Goal: Communication & Community: Participate in discussion

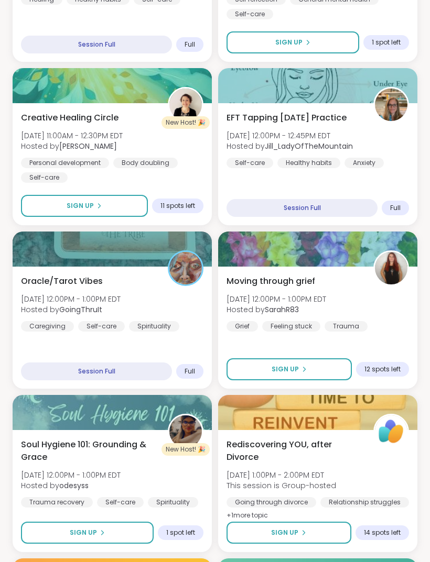
scroll to position [503, 0]
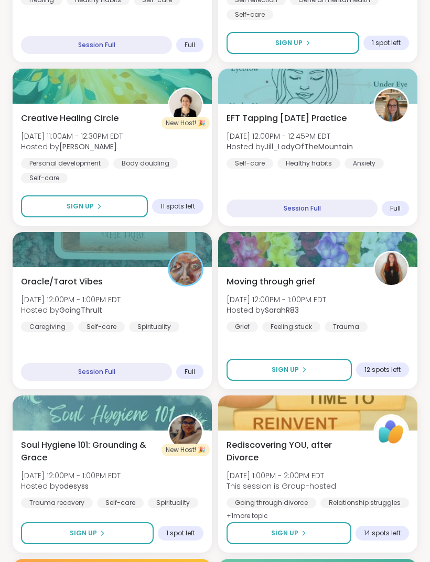
click at [151, 470] on div "Soul Hygiene 101: Grounding & Grace Sun, Sep 14 | 12:00PM - 1:00PM EDT Hosted b…" at bounding box center [112, 473] width 182 height 69
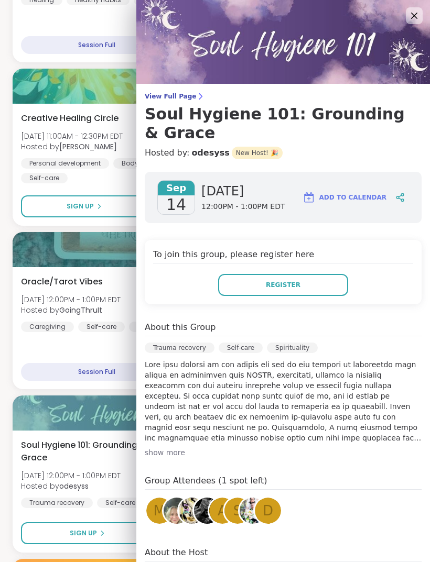
click at [185, 448] on div "show more" at bounding box center [283, 453] width 277 height 10
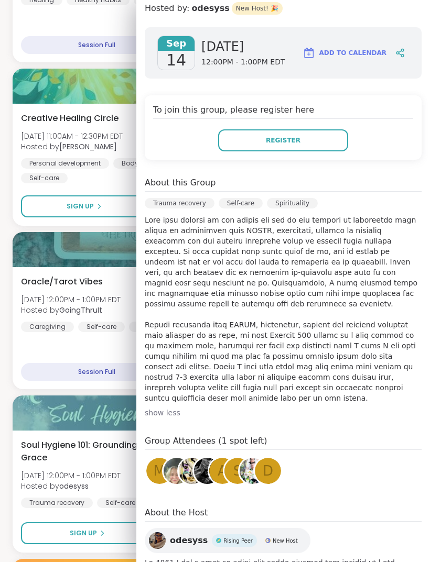
scroll to position [144, 0]
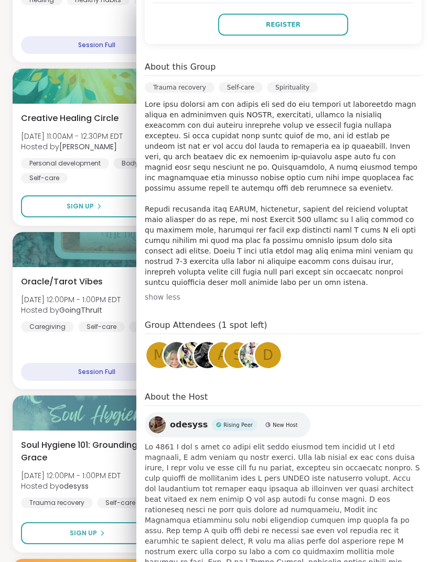
scroll to position [259, 0]
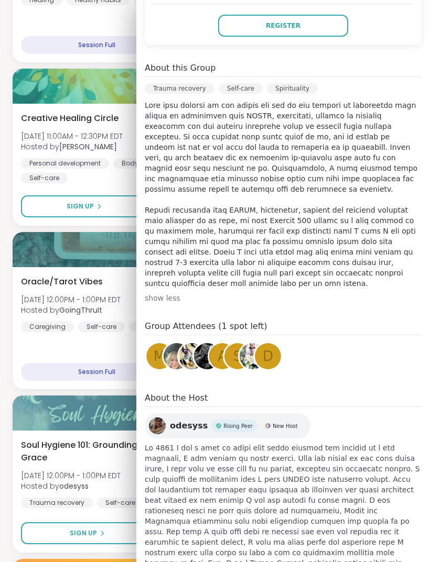
click at [187, 420] on span "odesyss" at bounding box center [189, 426] width 38 height 13
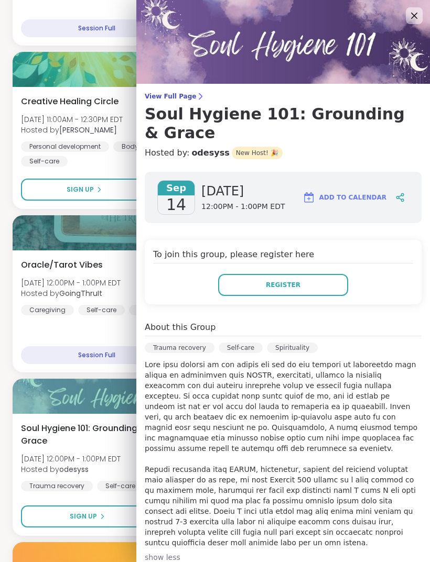
scroll to position [0, 0]
click at [331, 112] on h3 "Soul Hygiene 101: Grounding & Grace" at bounding box center [283, 124] width 277 height 38
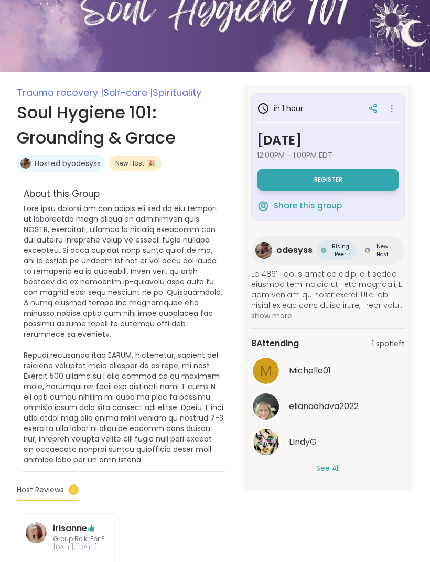
scroll to position [121, 0]
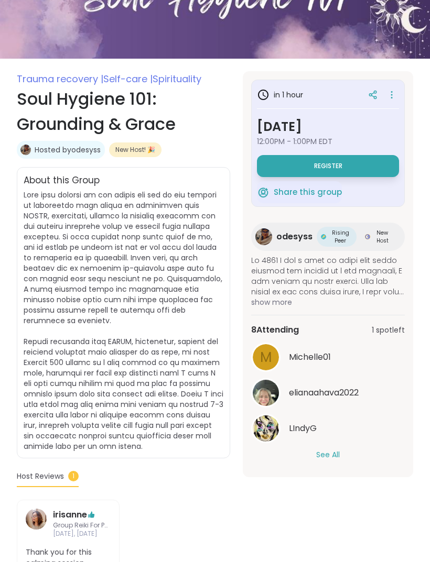
click at [332, 458] on button "See All" at bounding box center [328, 455] width 24 height 11
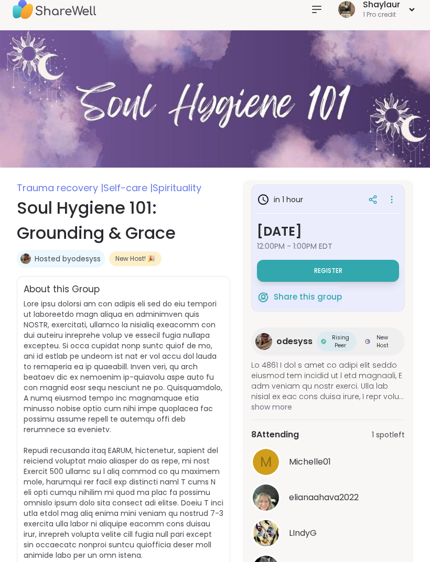
scroll to position [0, 0]
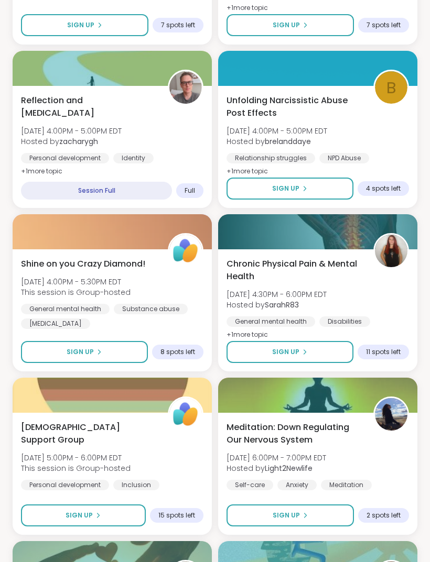
scroll to position [1666, 0]
click at [173, 295] on div "Shine on you Crazy Diamond! Sun, Sep 14 | 4:00PM - 5:30PM EDT This session is G…" at bounding box center [112, 293] width 182 height 71
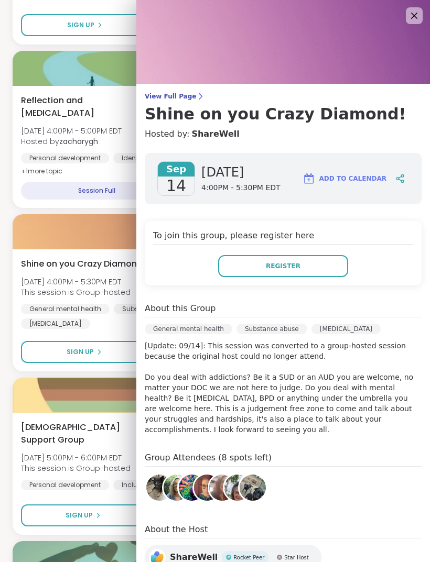
scroll to position [0, 0]
click at [408, 27] on img at bounding box center [282, 42] width 293 height 84
click at [409, 12] on icon at bounding box center [414, 15] width 13 height 13
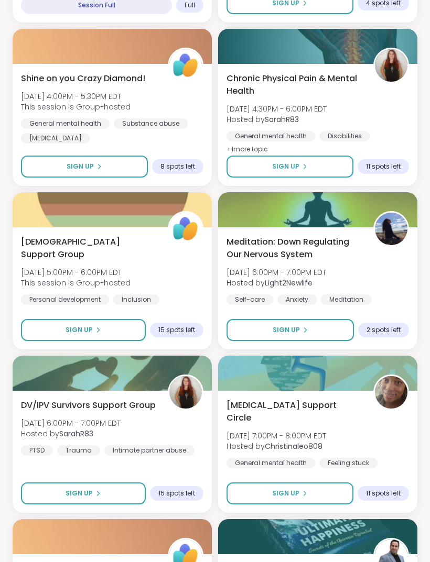
scroll to position [1851, 0]
click at [160, 423] on div "DV/IPV Survivors Support Group Sun, Sep 14 | 6:00PM - 7:00PM EDT Hosted by Sara…" at bounding box center [112, 427] width 182 height 57
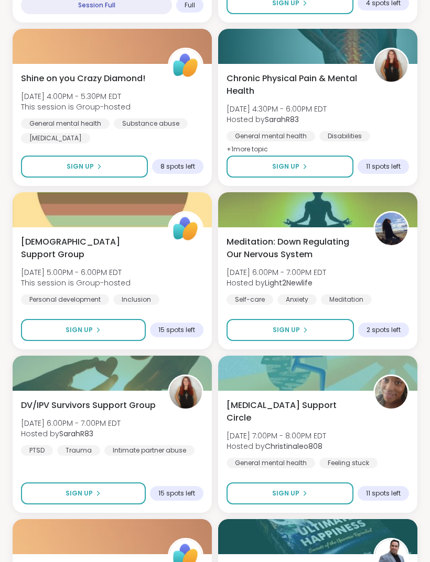
click at [379, 269] on div "Meditation: Down Regulating Our Nervous System Sun, Sep 14 | 6:00PM - 7:00PM ED…" at bounding box center [317, 270] width 182 height 69
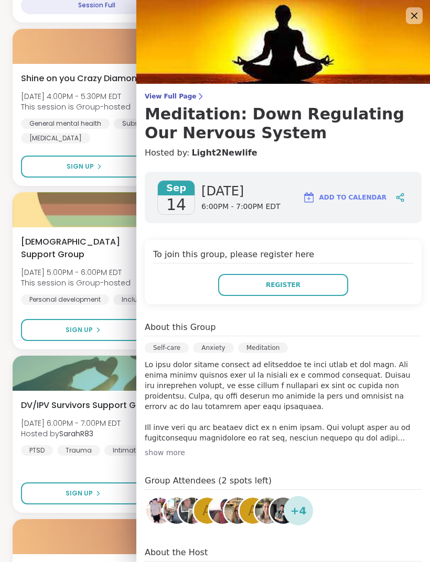
click at [172, 456] on div "show more" at bounding box center [283, 453] width 277 height 10
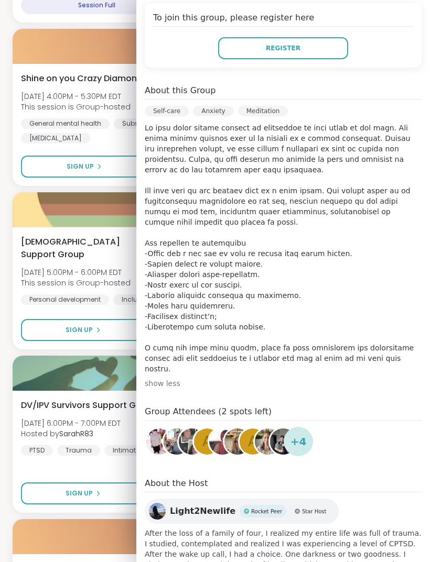
scroll to position [236, 0]
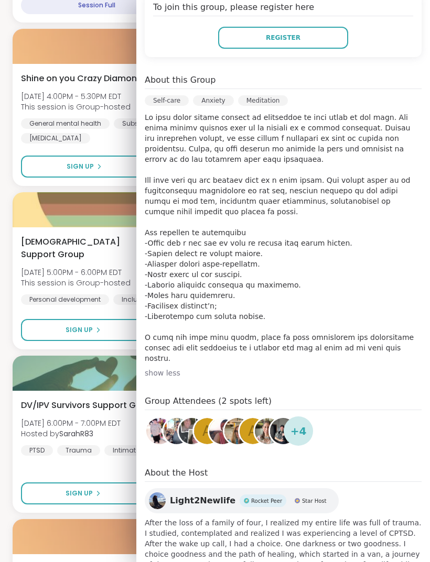
scroll to position [247, 0]
click at [208, 495] on span "Light2Newlife" at bounding box center [203, 501] width 66 height 13
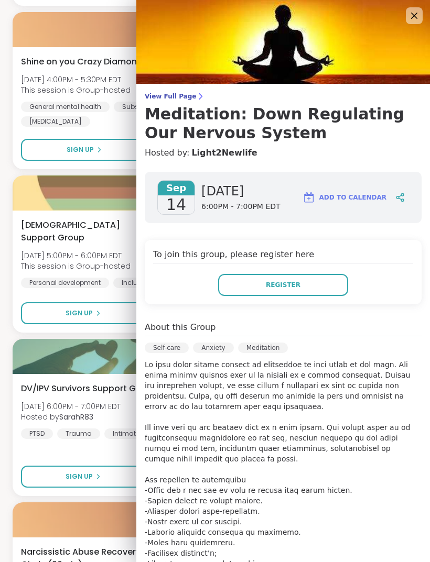
scroll to position [0, 0]
click at [417, 16] on icon at bounding box center [414, 15] width 13 height 13
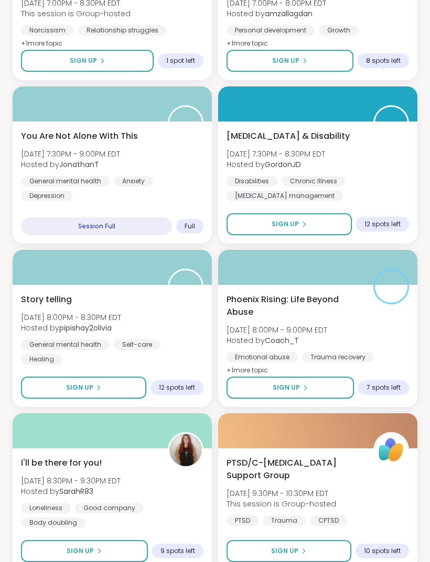
scroll to position [2448, 0]
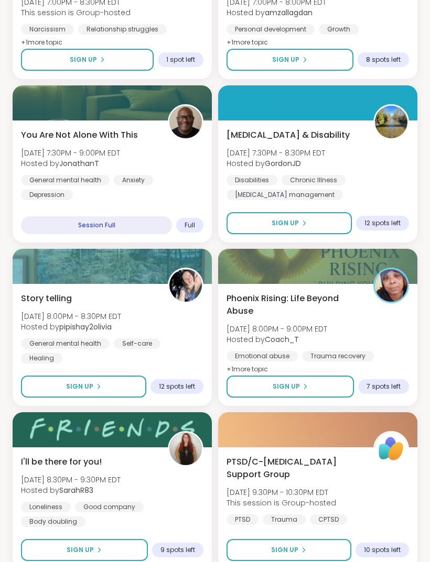
click at [254, 372] on span "+ 1 more topic" at bounding box center [246, 370] width 41 height 8
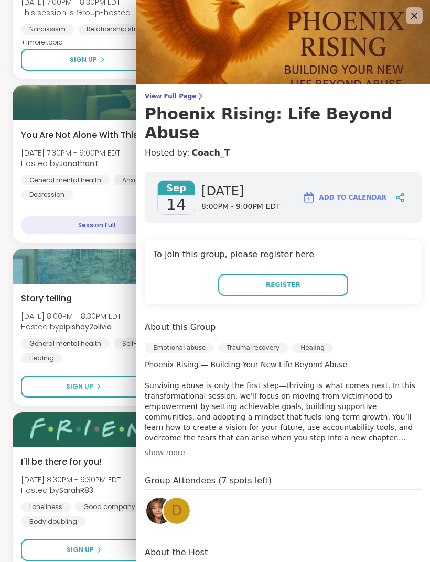
click at [176, 448] on div "show more" at bounding box center [283, 453] width 277 height 10
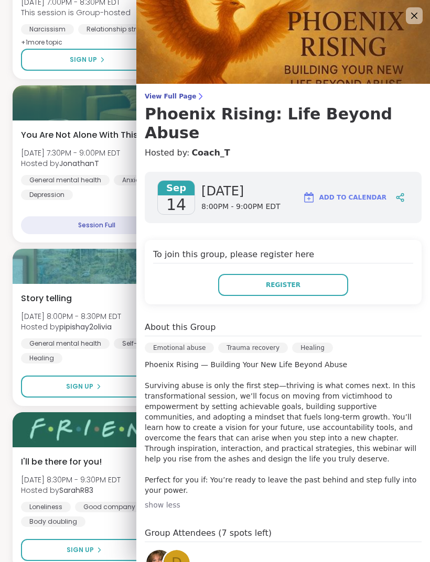
scroll to position [0, 0]
click at [404, 18] on img at bounding box center [282, 42] width 293 height 84
click at [410, 21] on icon at bounding box center [414, 15] width 13 height 13
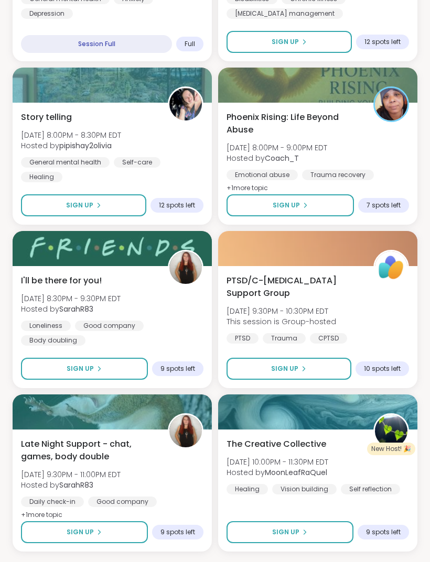
scroll to position [2635, 0]
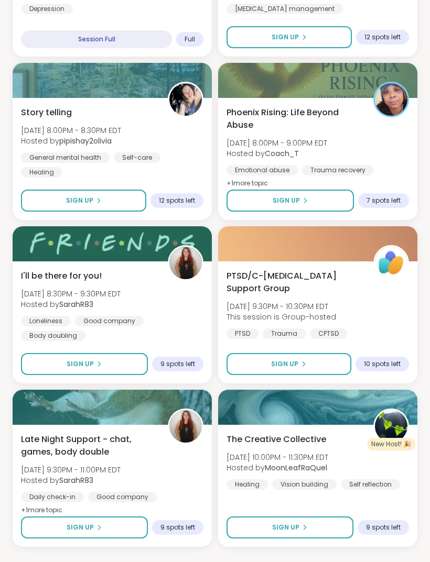
click at [173, 314] on div "I'll be there for you! Sun, Sep 14 | 8:30PM - 9:30PM EDT Hosted by SarahR83 Lon…" at bounding box center [112, 305] width 182 height 71
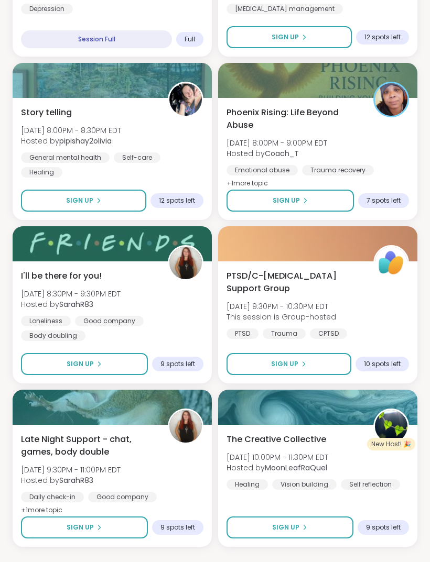
click at [387, 312] on div "PTSD/C-PTSD Support Group Sun, Sep 14 | 9:30PM - 10:30PM EDT This session is Gr…" at bounding box center [317, 304] width 182 height 69
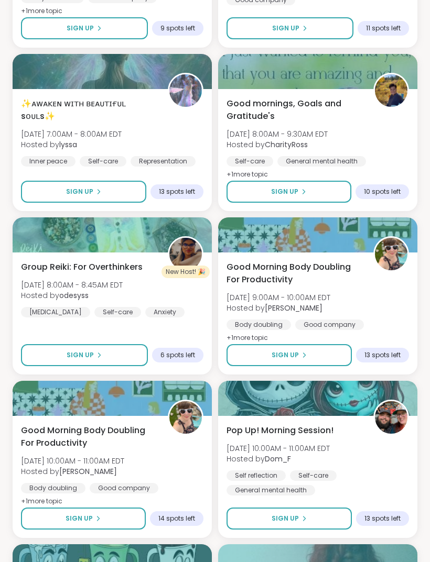
scroll to position [3952, 0]
click at [166, 295] on div "Group Reiki: For Overthinkers Mon, Sep 15 | 8:00AM - 8:45AM EDT Hosted by odesy…" at bounding box center [112, 289] width 182 height 57
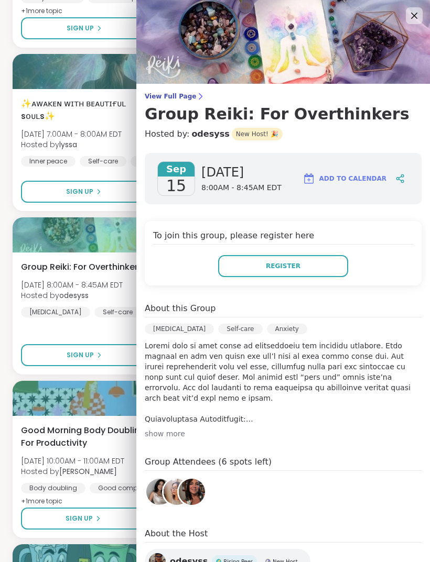
click at [173, 437] on div "show more" at bounding box center [283, 434] width 277 height 10
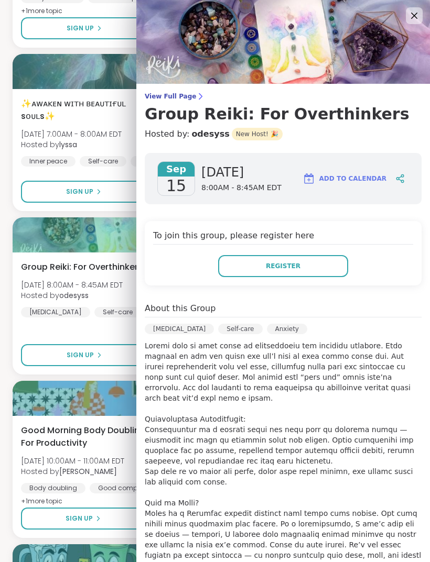
scroll to position [0, 0]
click at [416, 14] on icon at bounding box center [414, 16] width 6 height 6
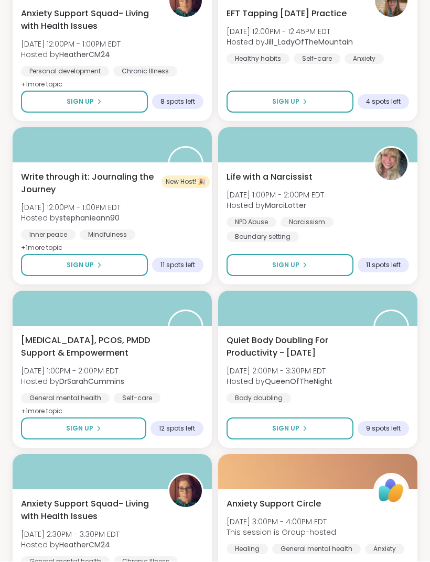
scroll to position [4859, 0]
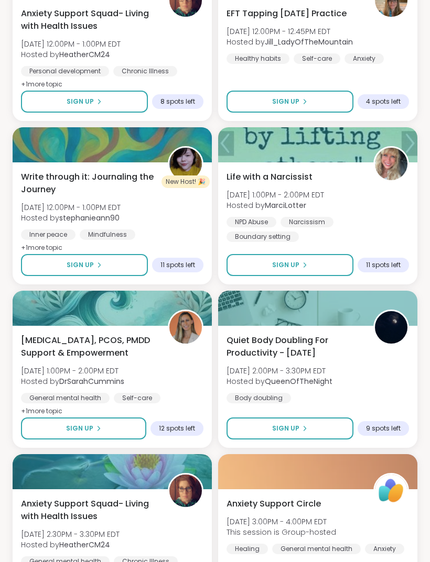
click at [183, 377] on div "Endometriosis, PCOS, PMDD Support & Empowerment Mon, Sep 15 | 1:00PM - 2:00PM E…" at bounding box center [112, 376] width 182 height 84
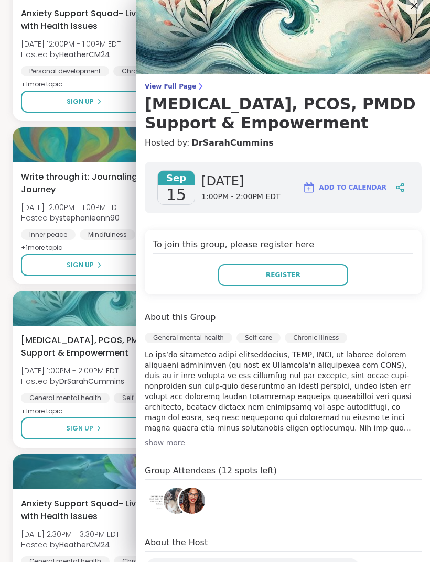
scroll to position [4, 0]
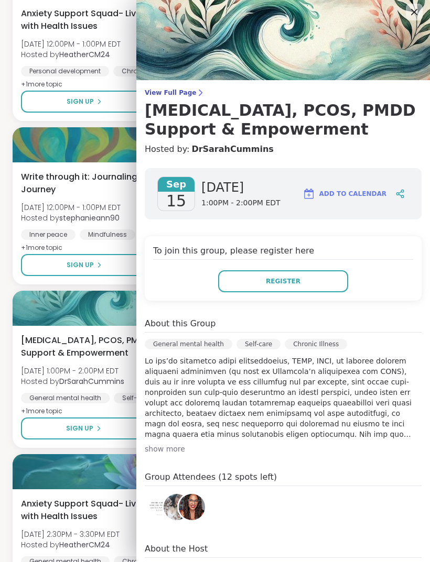
click at [173, 447] on div "show more" at bounding box center [283, 449] width 277 height 10
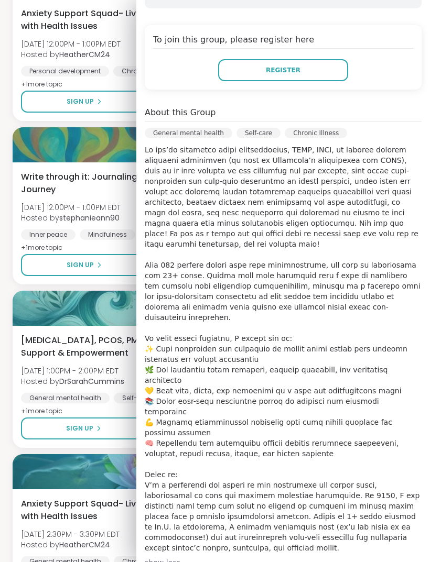
scroll to position [214, 0]
click at [165, 558] on div "show less" at bounding box center [283, 563] width 277 height 10
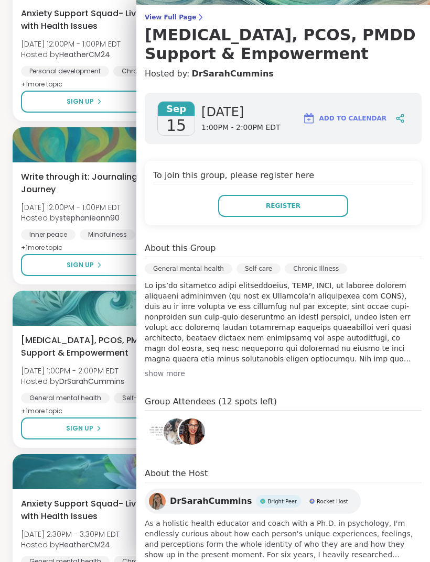
click at [185, 371] on div "show more" at bounding box center [283, 373] width 277 height 10
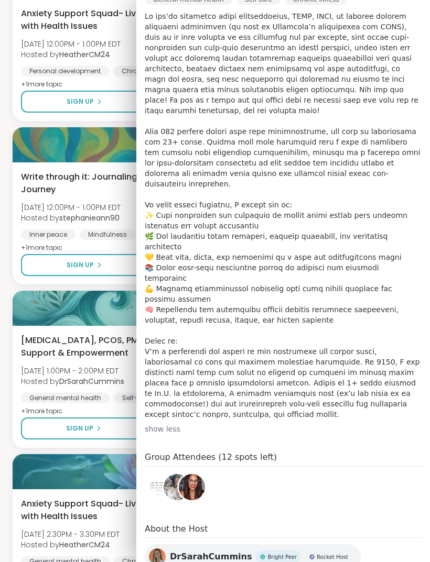
scroll to position [348, 0]
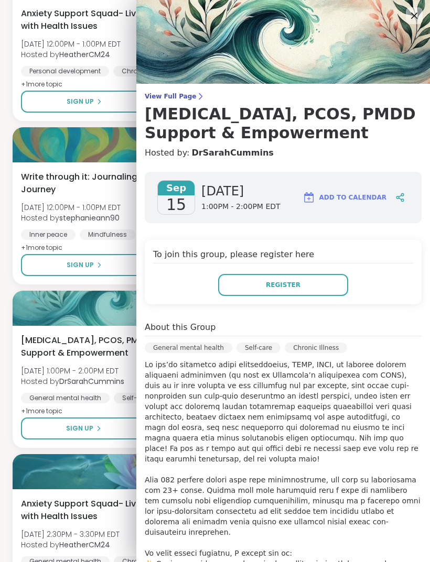
scroll to position [0, 0]
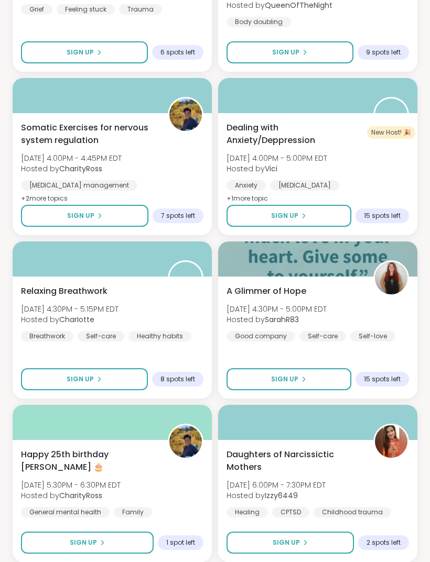
scroll to position [5578, 0]
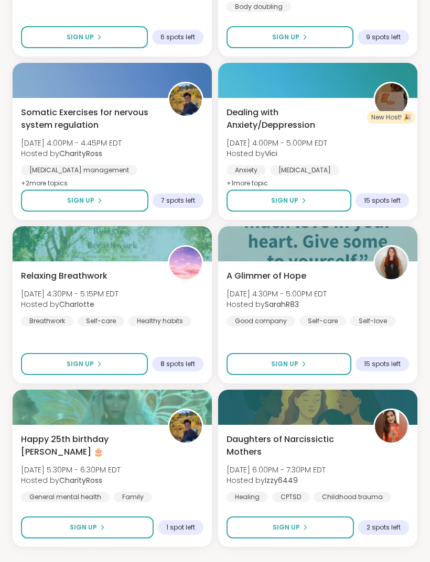
click at [128, 437] on span "Happy 25th birthday Lyssa 🎂" at bounding box center [88, 445] width 135 height 25
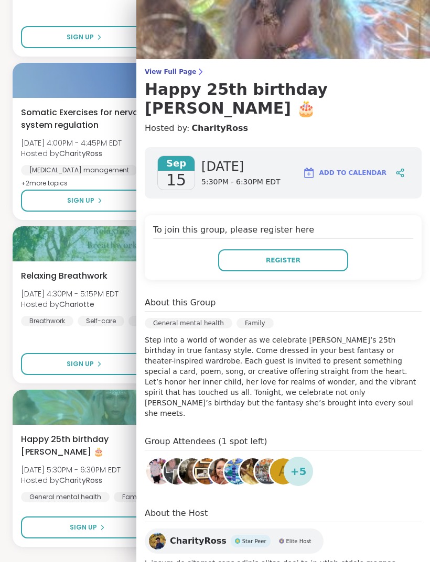
scroll to position [25, 0]
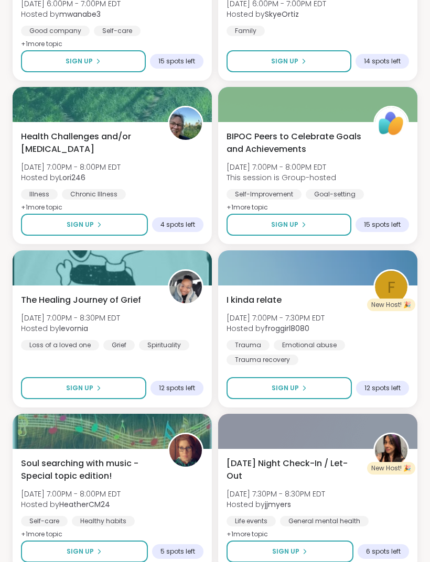
scroll to position [6208, 0]
click at [184, 508] on div "Soul searching with music -Special topic edition! Mon, Sep 15 | 7:00PM - 8:00PM…" at bounding box center [112, 500] width 182 height 84
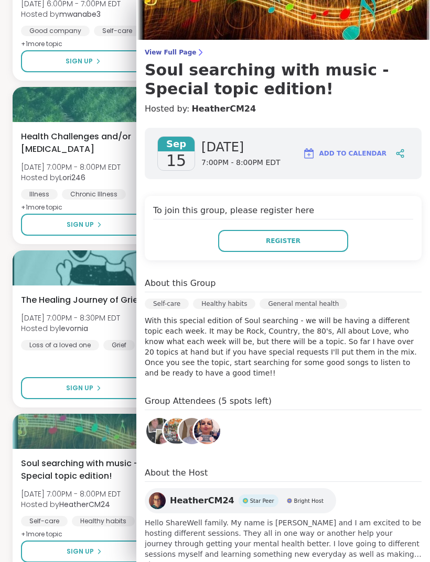
scroll to position [43, 0]
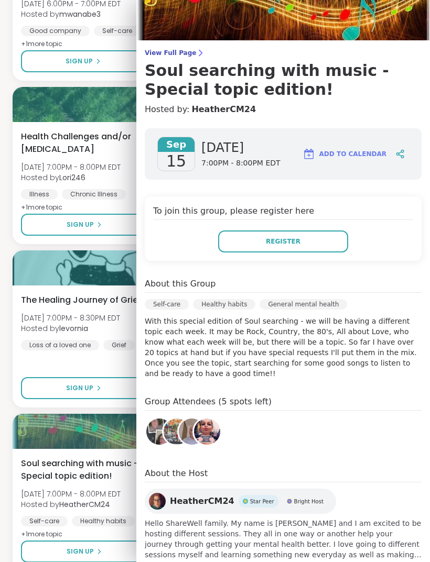
click at [179, 562] on span "show more" at bounding box center [283, 565] width 277 height 10
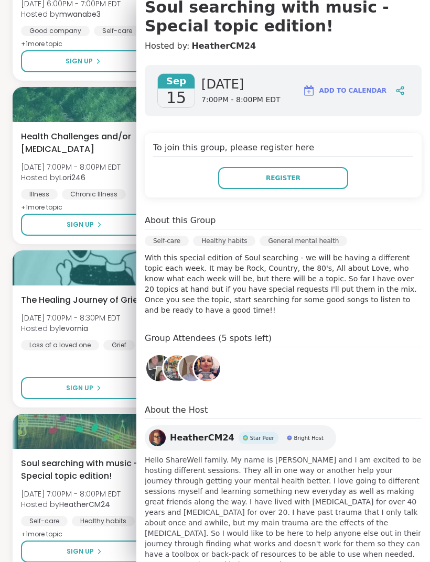
scroll to position [106, 0]
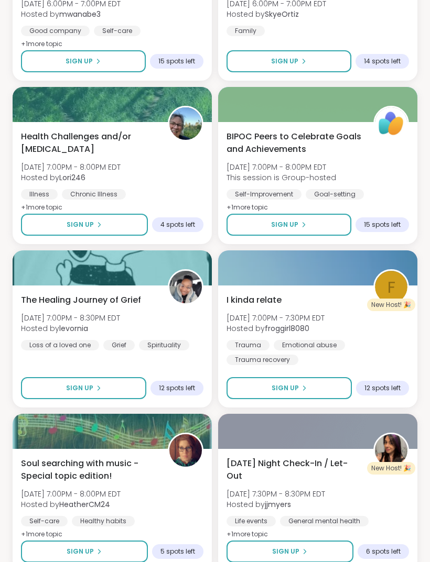
click at [381, 338] on div "I kinda relate Mon, Sep 15 | 7:00PM - 7:30PM EDT Hosted by froggirl8080 Trauma …" at bounding box center [317, 329] width 182 height 71
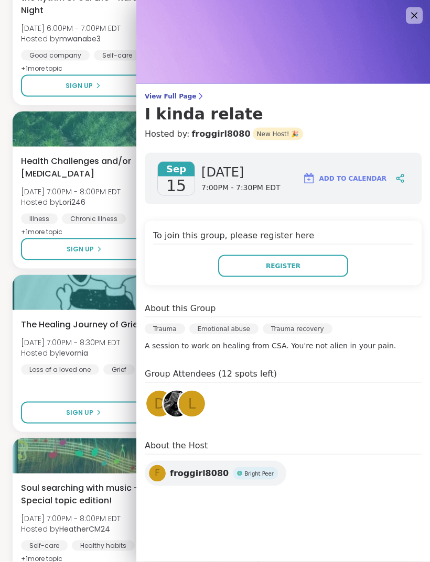
scroll to position [6157, 0]
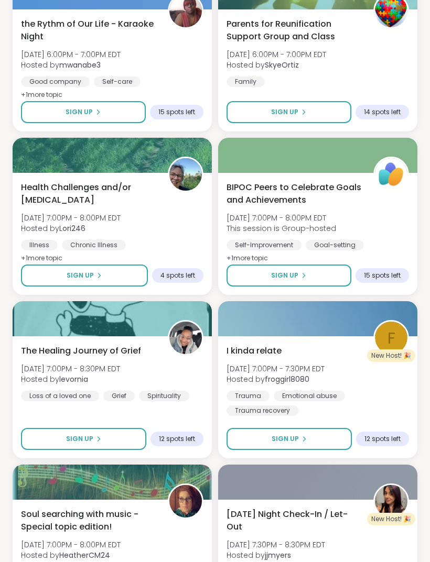
click at [148, 364] on div "The Healing Journey of Grief Mon, Sep 15 | 7:00PM - 8:30PM EDT Hosted by levorn…" at bounding box center [112, 373] width 182 height 57
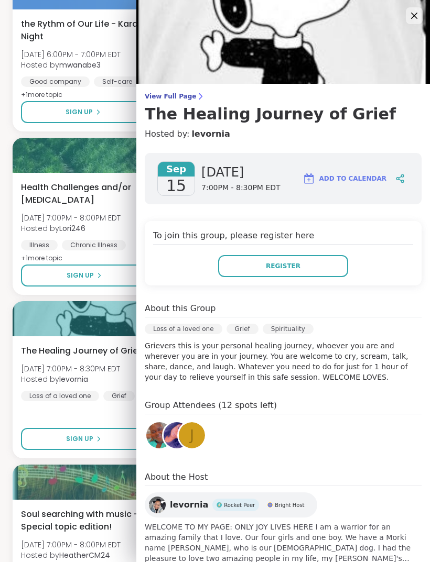
click at [165, 562] on span "show more" at bounding box center [283, 569] width 277 height 10
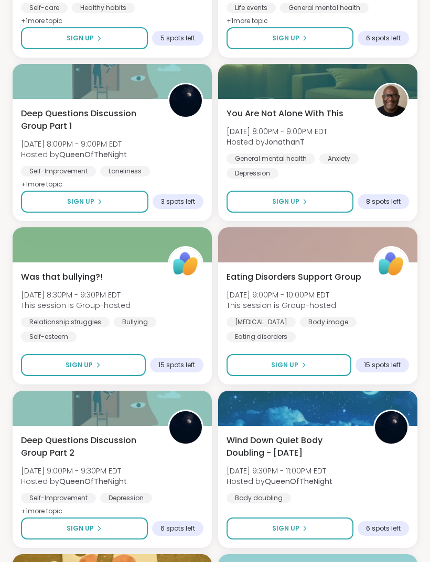
scroll to position [6721, 0]
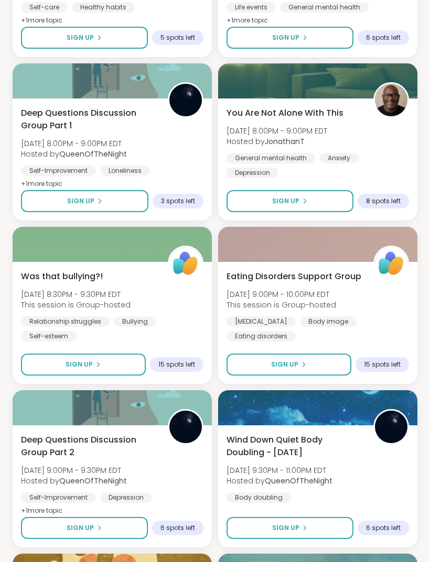
click at [392, 310] on div "Eating Disorders Support Group Mon, Sep 15 | 9:00PM - 10:00PM EDT This session …" at bounding box center [317, 306] width 182 height 71
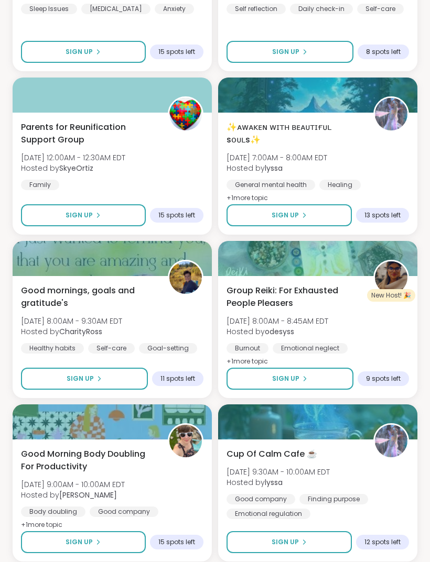
scroll to position [7688, 0]
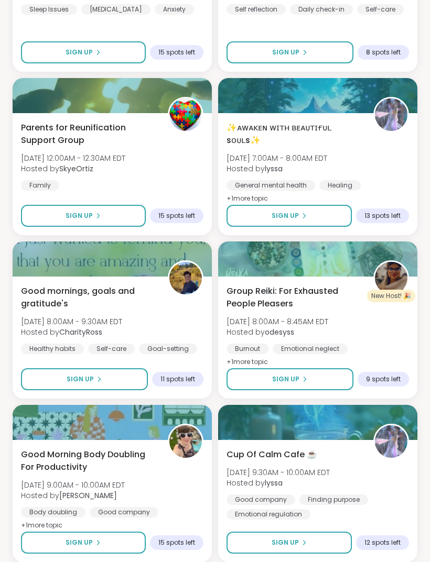
click at [393, 332] on div "Group Reiki: For Exhausted People Pleasers Tue, Sep 16 | 8:00AM - 8:45AM EDT Ho…" at bounding box center [317, 327] width 182 height 84
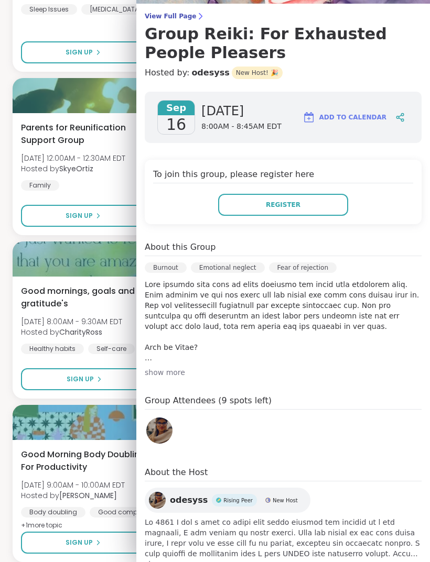
scroll to position [79, 0]
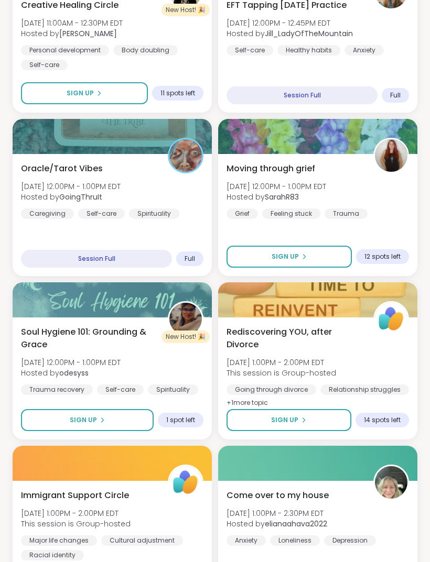
scroll to position [0, 0]
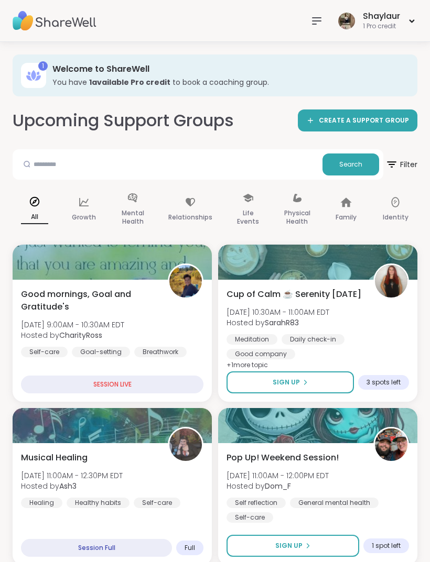
click at [321, 20] on icon at bounding box center [316, 21] width 13 height 13
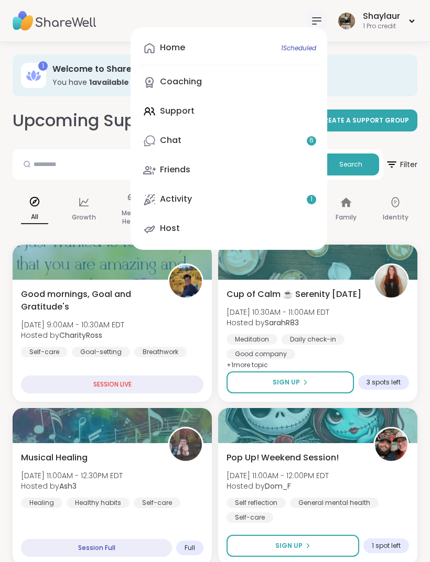
click at [228, 142] on link "Chat 6" at bounding box center [229, 140] width 180 height 25
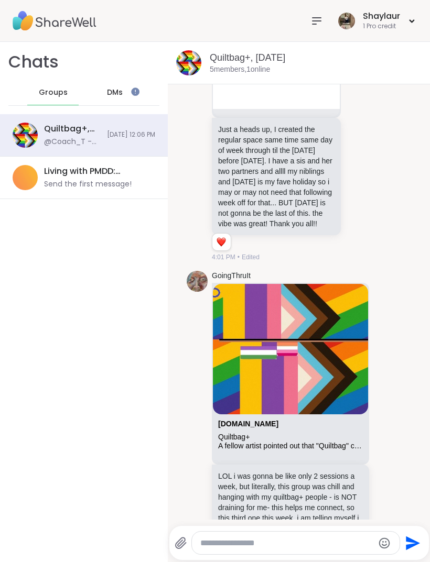
scroll to position [2394, 0]
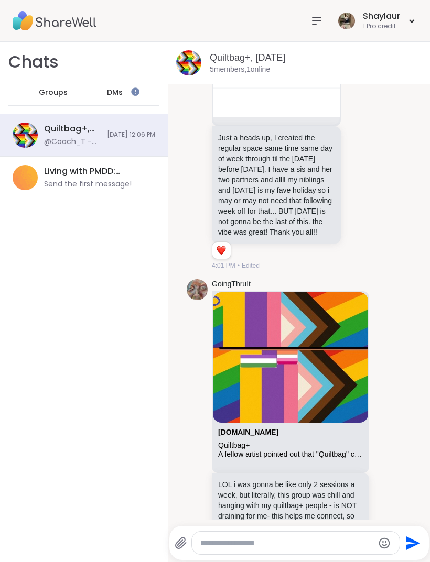
click at [245, 437] on link "[DOMAIN_NAME]" at bounding box center [248, 432] width 60 height 8
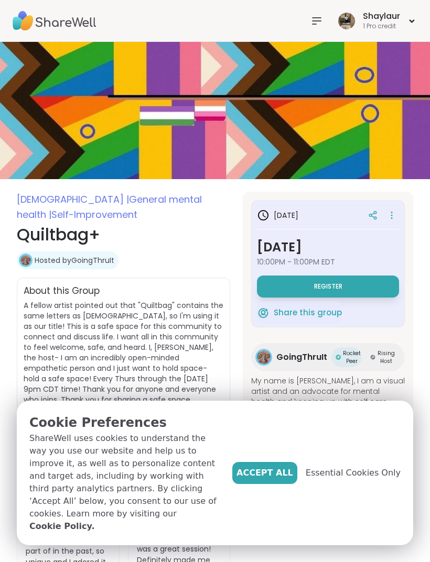
click at [280, 480] on span "Accept All" at bounding box center [264, 473] width 57 height 13
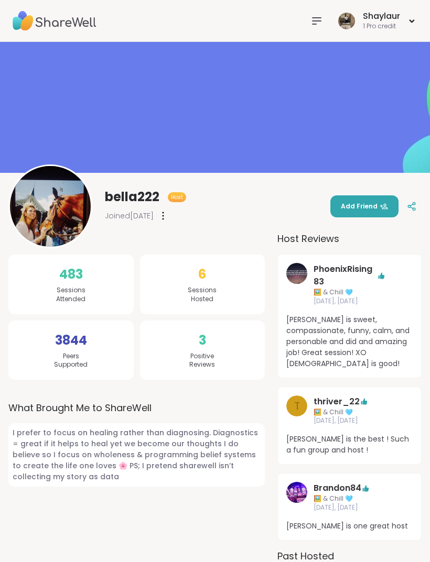
click at [312, 21] on icon at bounding box center [316, 21] width 8 height 6
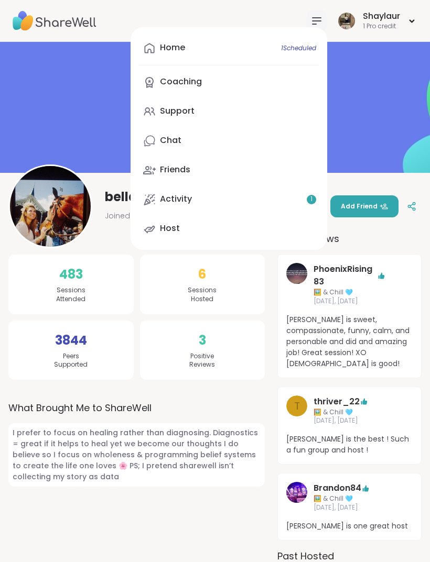
click at [190, 137] on link "Chat" at bounding box center [229, 140] width 180 height 25
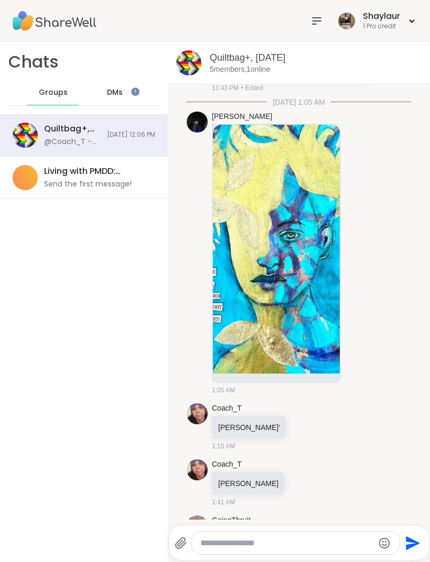
scroll to position [2879, 0]
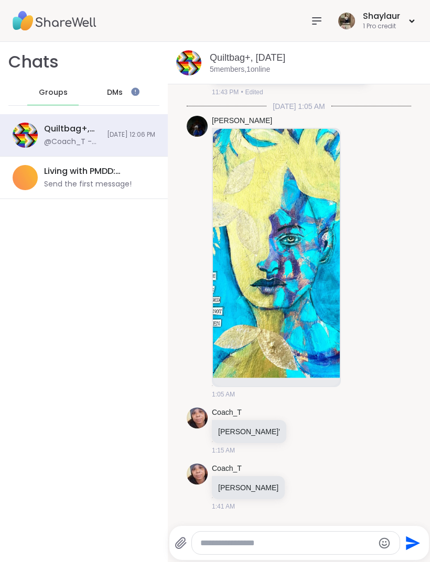
click at [302, 351] on img at bounding box center [276, 253] width 127 height 249
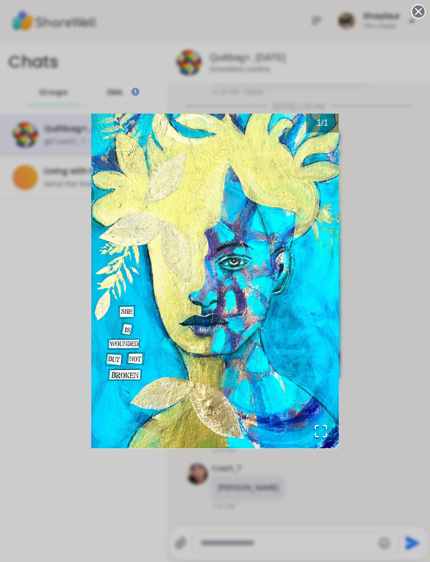
click at [394, 369] on div "1 / 1" at bounding box center [215, 281] width 430 height 562
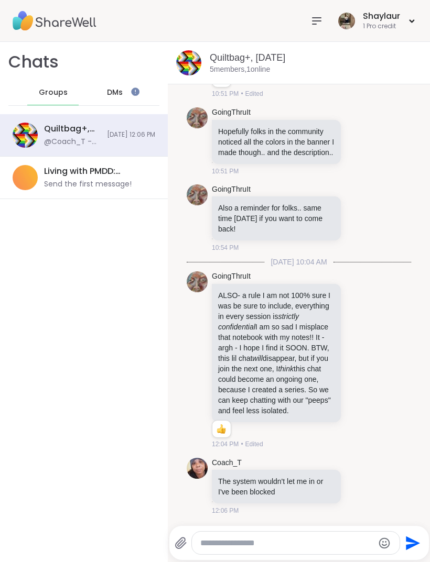
scroll to position [3740, 0]
click at [110, 84] on div "DMs" at bounding box center [114, 92] width 51 height 25
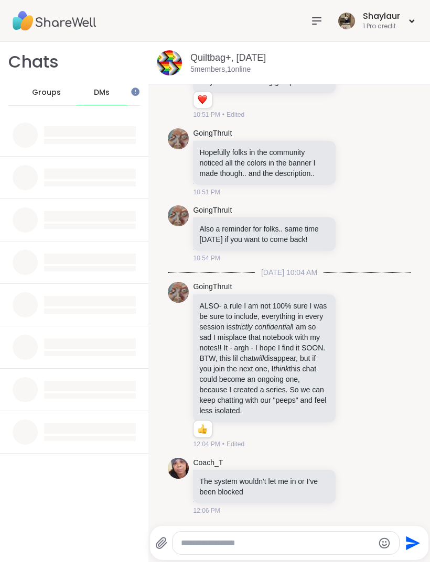
scroll to position [0, 0]
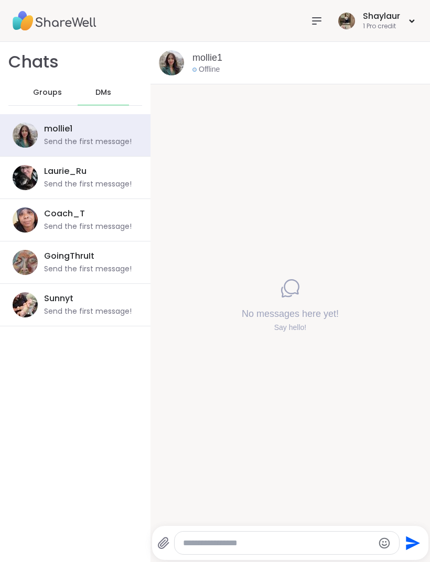
click at [50, 91] on span "Groups" at bounding box center [47, 93] width 29 height 10
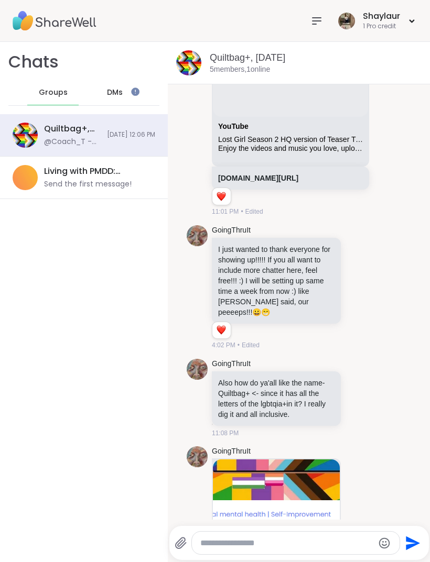
scroll to position [1836, 0]
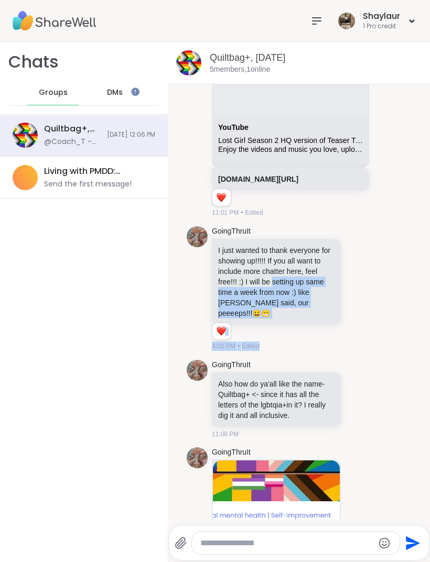
click at [150, 342] on div "Chats Groups DMs Quiltbag+, [DATE] @Coach_T - The system wouldn't let me in or …" at bounding box center [84, 302] width 168 height 520
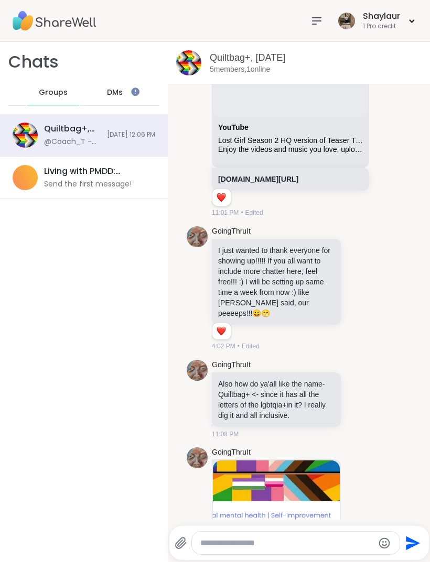
click at [346, 293] on icon at bounding box center [347, 289] width 2 height 8
click at [358, 294] on icon at bounding box center [358, 289] width 9 height 10
click at [360, 277] on div "Select Reaction: Heart" at bounding box center [358, 271] width 9 height 9
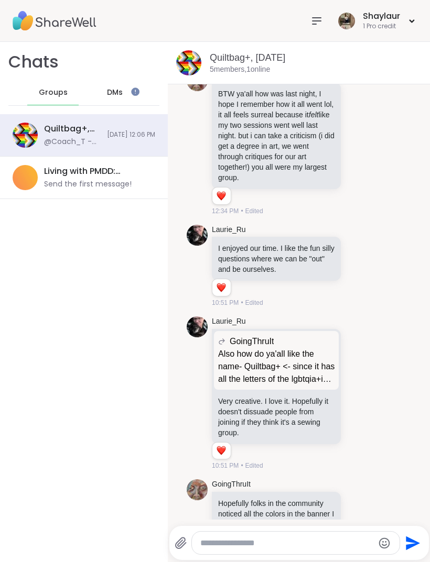
scroll to position [3331, 0]
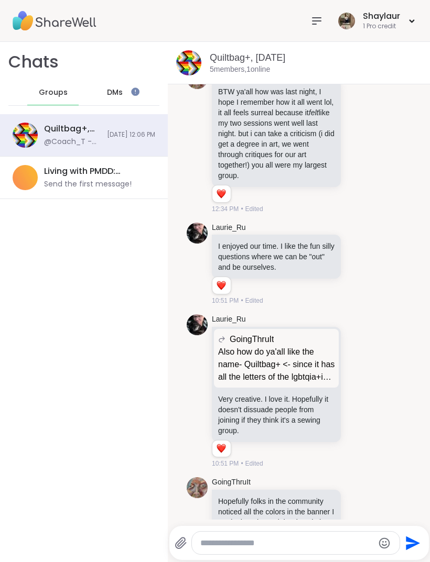
click at [357, 266] on icon at bounding box center [358, 265] width 3 height 1
click at [359, 252] on div "Select Reaction: Heart" at bounding box center [358, 246] width 9 height 9
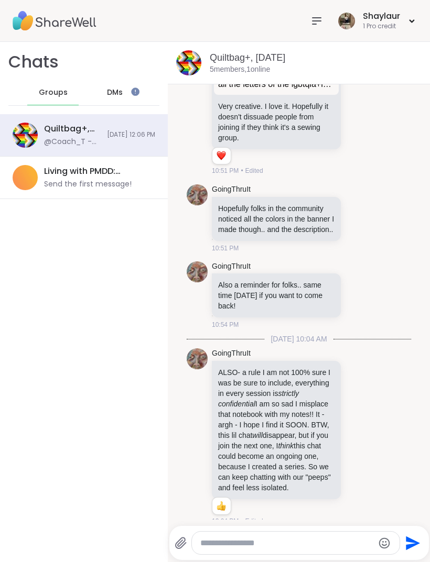
scroll to position [3740, 0]
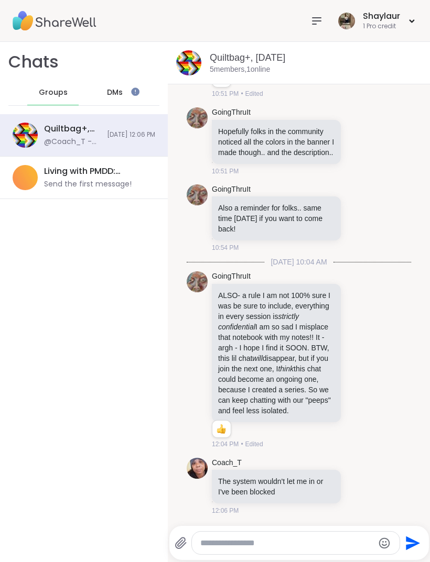
click at [318, 542] on textarea "Type your message" at bounding box center [286, 543] width 173 height 10
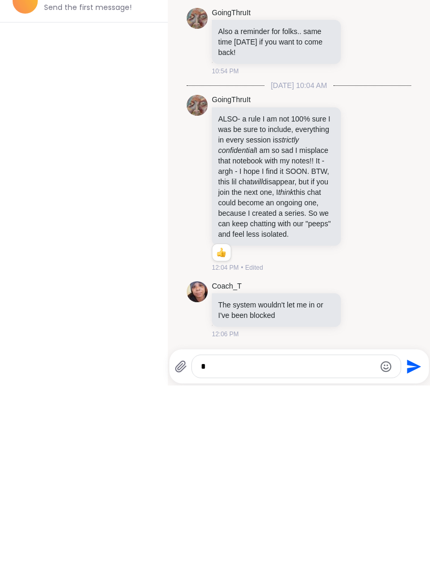
type textarea "*"
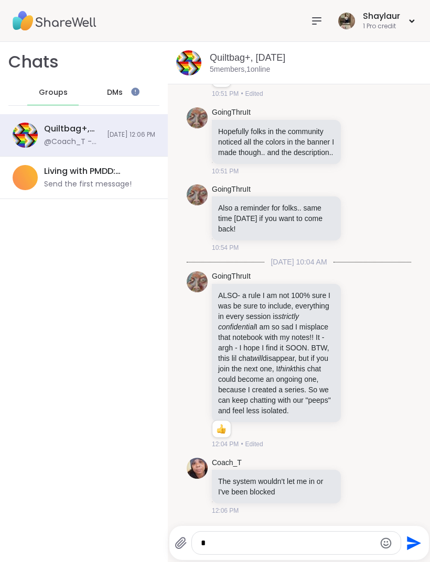
click at [285, 546] on textarea "*" at bounding box center [287, 543] width 173 height 10
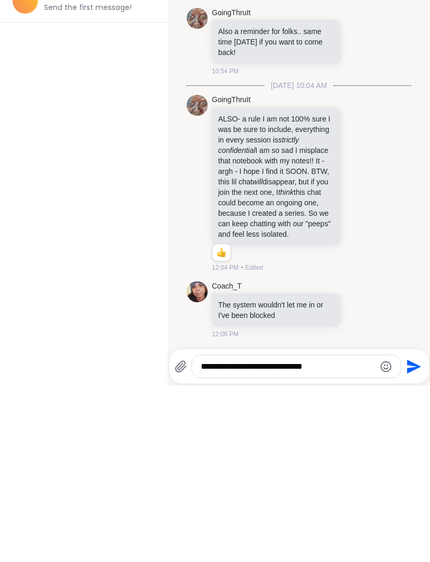
click at [215, 538] on textarea "**********" at bounding box center [287, 543] width 173 height 10
click at [260, 538] on textarea "**********" at bounding box center [287, 543] width 173 height 10
click at [330, 538] on textarea "**********" at bounding box center [287, 543] width 173 height 10
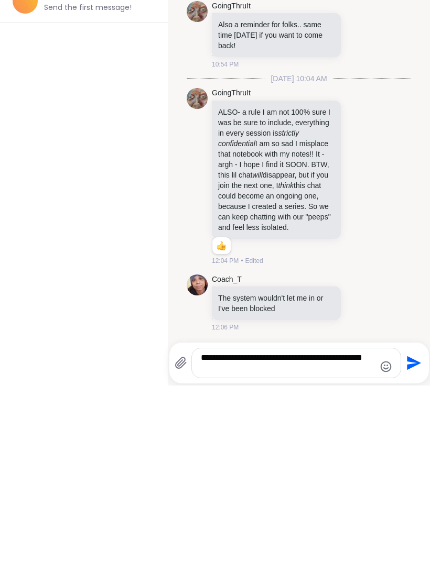
type textarea "**********"
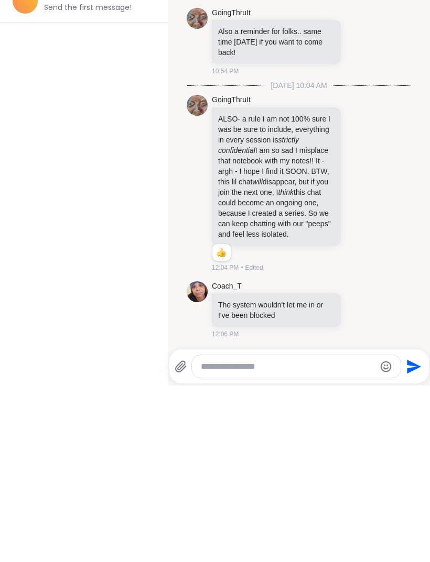
scroll to position [3816, 0]
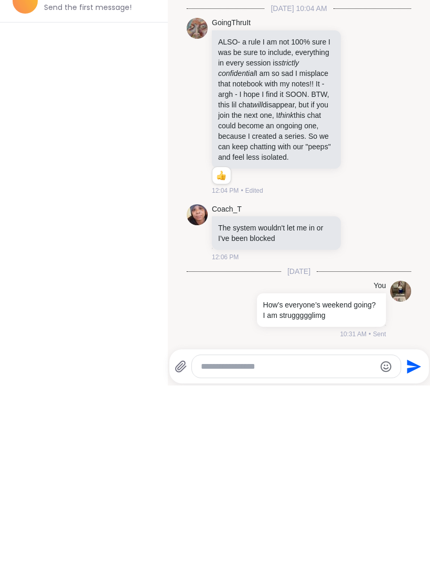
click at [253, 480] on div at bounding box center [249, 486] width 9 height 13
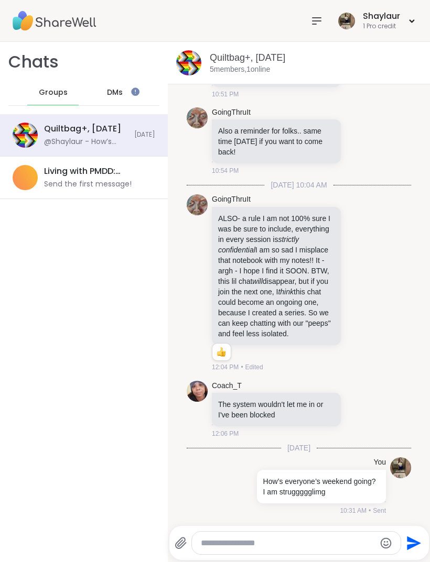
click at [250, 504] on icon at bounding box center [250, 501] width 10 height 10
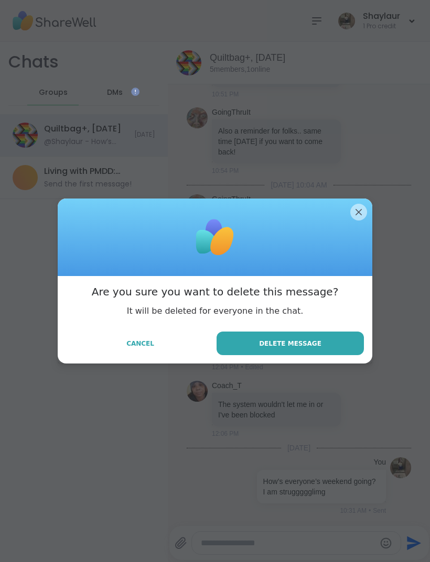
click at [315, 349] on button "Delete Message" at bounding box center [289, 344] width 147 height 24
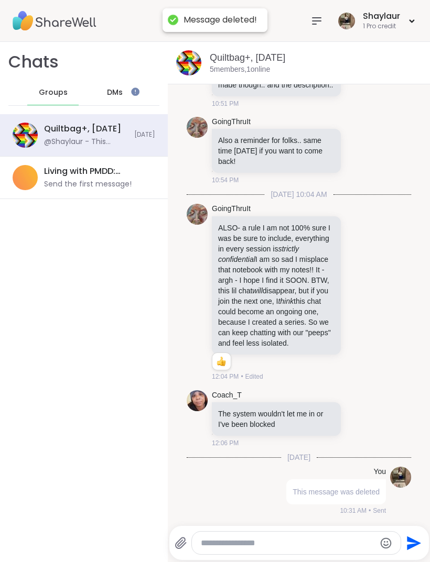
scroll to position [3807, 0]
click at [299, 545] on textarea "Type your message" at bounding box center [287, 543] width 173 height 10
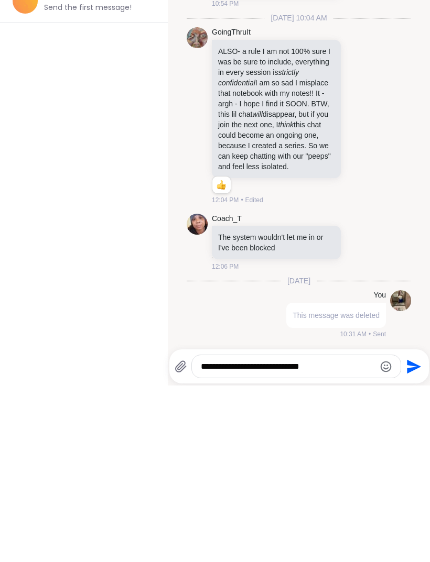
type textarea "**********"
click at [411, 536] on icon "Send" at bounding box center [414, 543] width 14 height 14
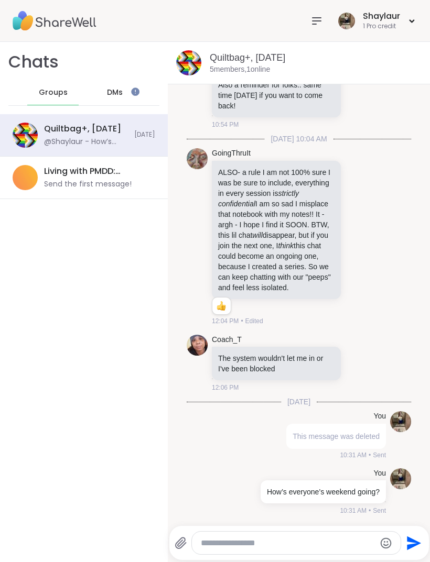
scroll to position [3851, 0]
click at [128, 93] on div "DMs" at bounding box center [114, 92] width 51 height 25
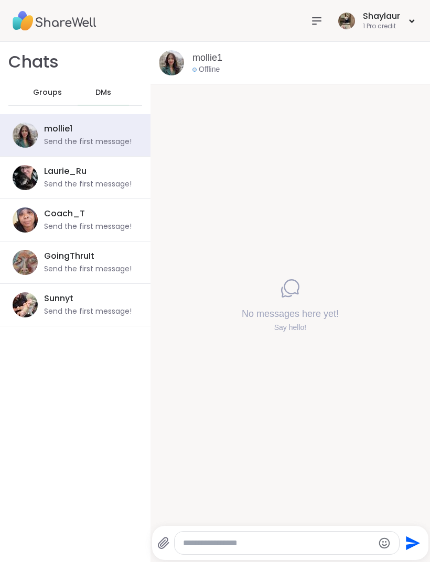
click at [48, 96] on span "Groups" at bounding box center [47, 93] width 29 height 10
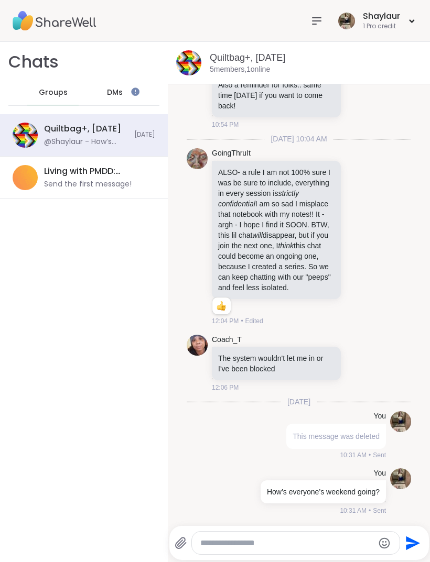
click at [316, 18] on icon at bounding box center [316, 21] width 13 height 13
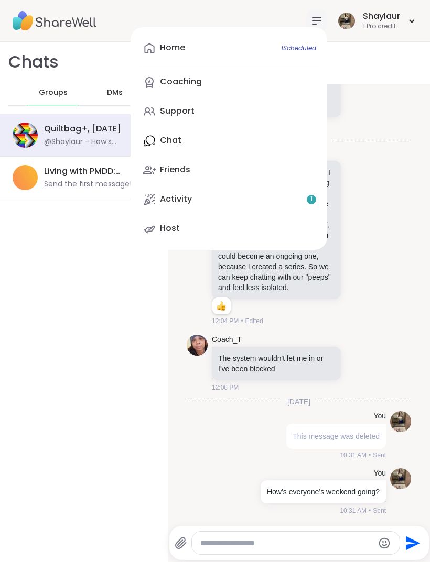
click at [216, 197] on link "Activity 1" at bounding box center [229, 199] width 180 height 25
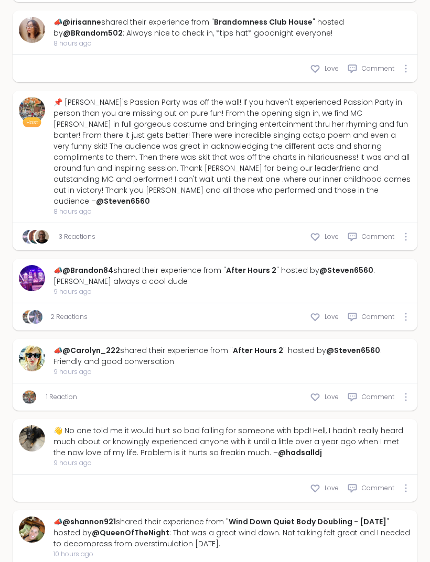
scroll to position [2002, 0]
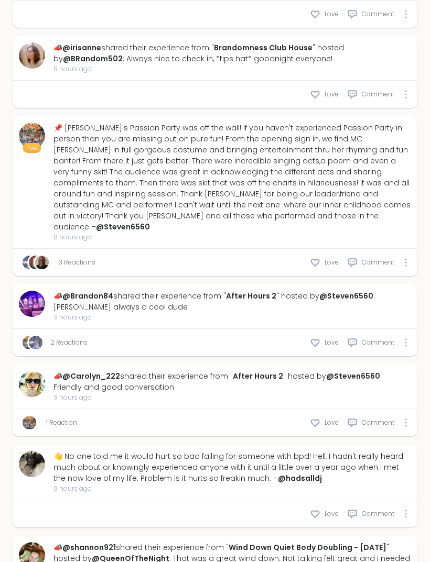
click at [289, 484] on link "@hadsalldj" at bounding box center [300, 478] width 44 height 10
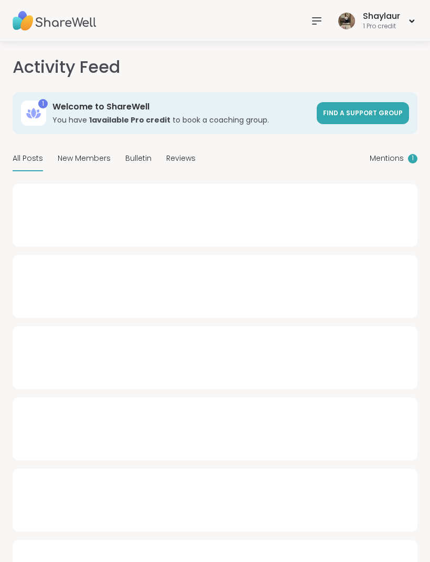
type textarea "*"
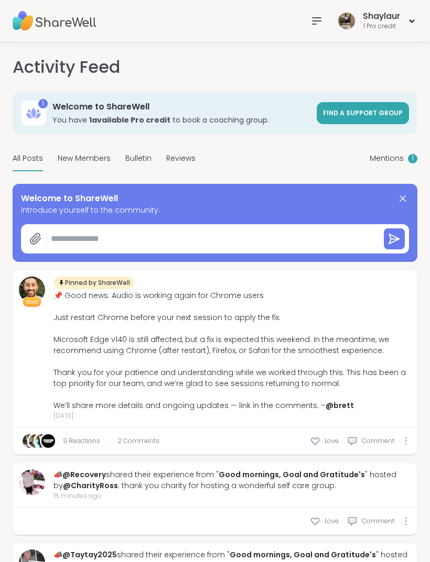
click at [400, 170] on div "Mentions 1" at bounding box center [393, 159] width 48 height 25
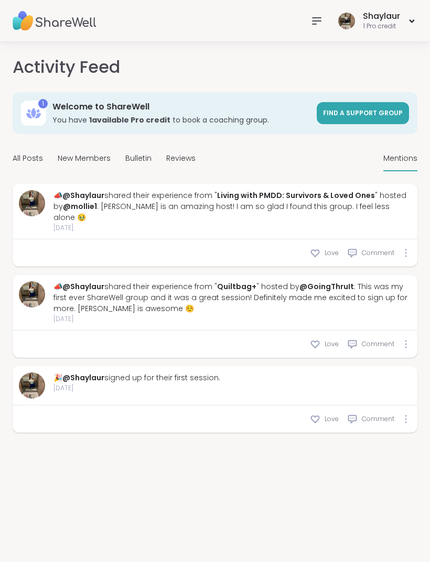
click at [378, 112] on span "Find a support group" at bounding box center [363, 112] width 80 height 9
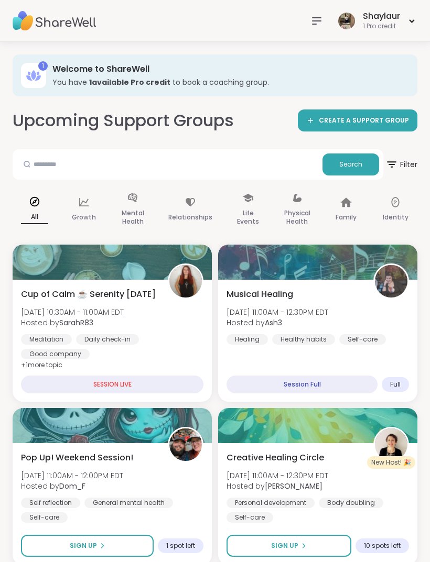
click at [37, 77] on icon at bounding box center [38, 77] width 6 height 5
click at [49, 66] on div "1 Welcome to ShareWell You have 1 available Pro credit to book a coaching group." at bounding box center [215, 76] width 405 height 42
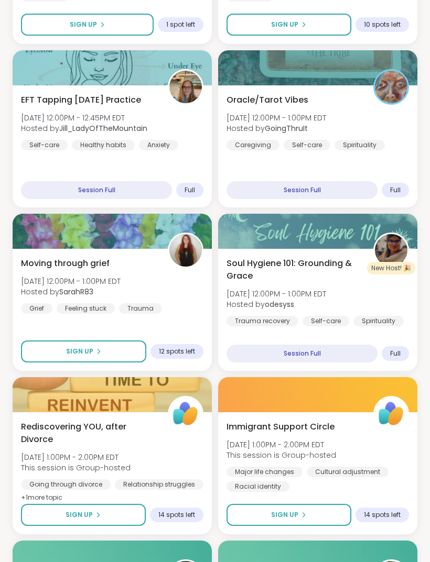
scroll to position [559, 0]
